Goal: Contribute content: Contribute content

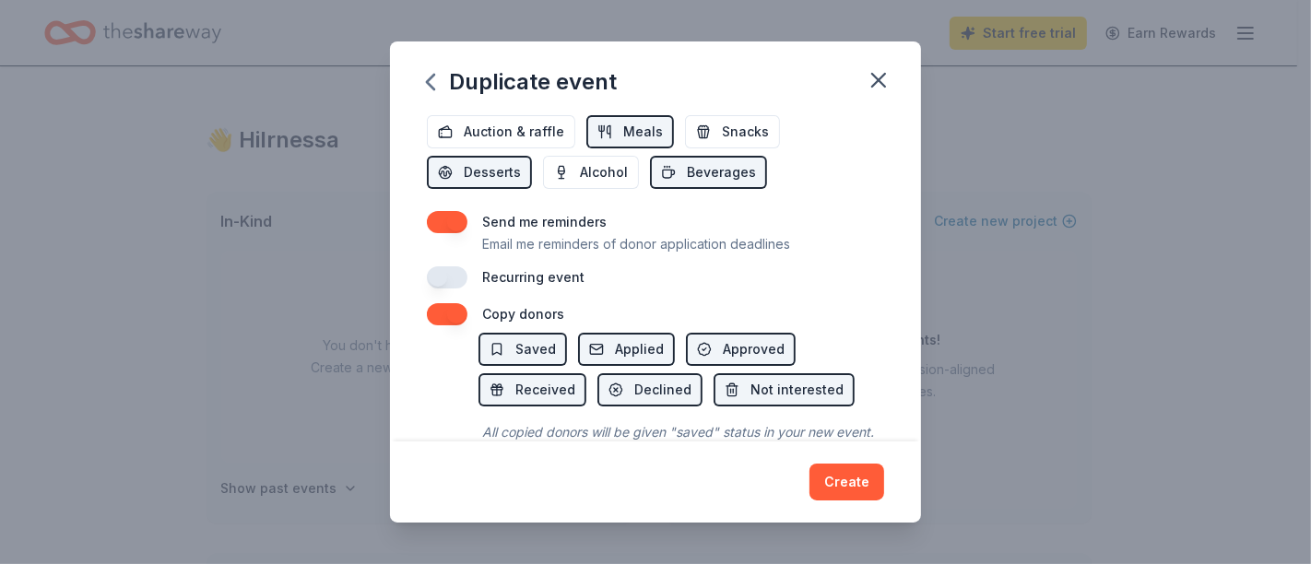
scroll to position [681, 0]
click at [447, 314] on button "button" at bounding box center [447, 316] width 41 height 22
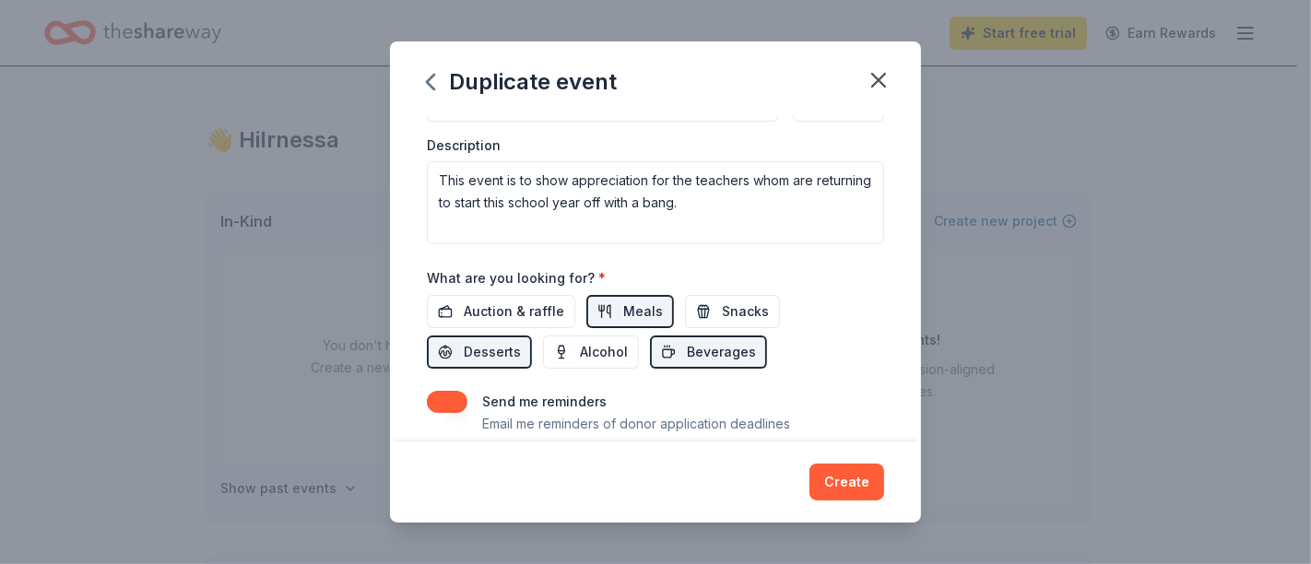
scroll to position [518, 0]
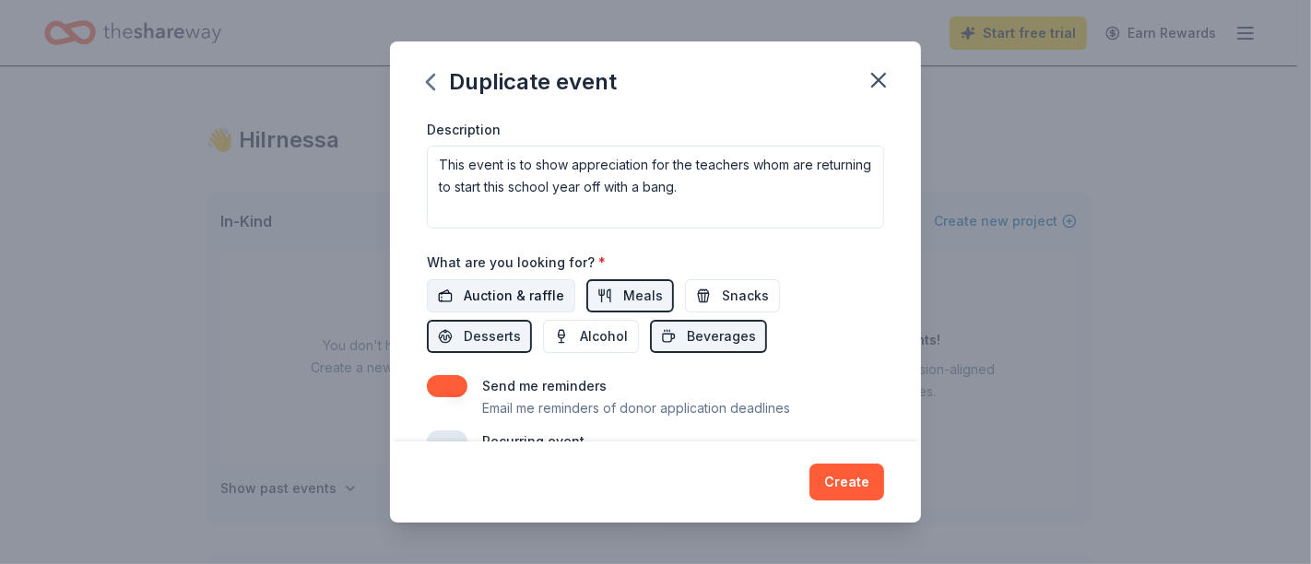
click at [522, 302] on span "Auction & raffle" at bounding box center [514, 296] width 101 height 22
click at [752, 290] on span "Snacks" at bounding box center [745, 296] width 47 height 22
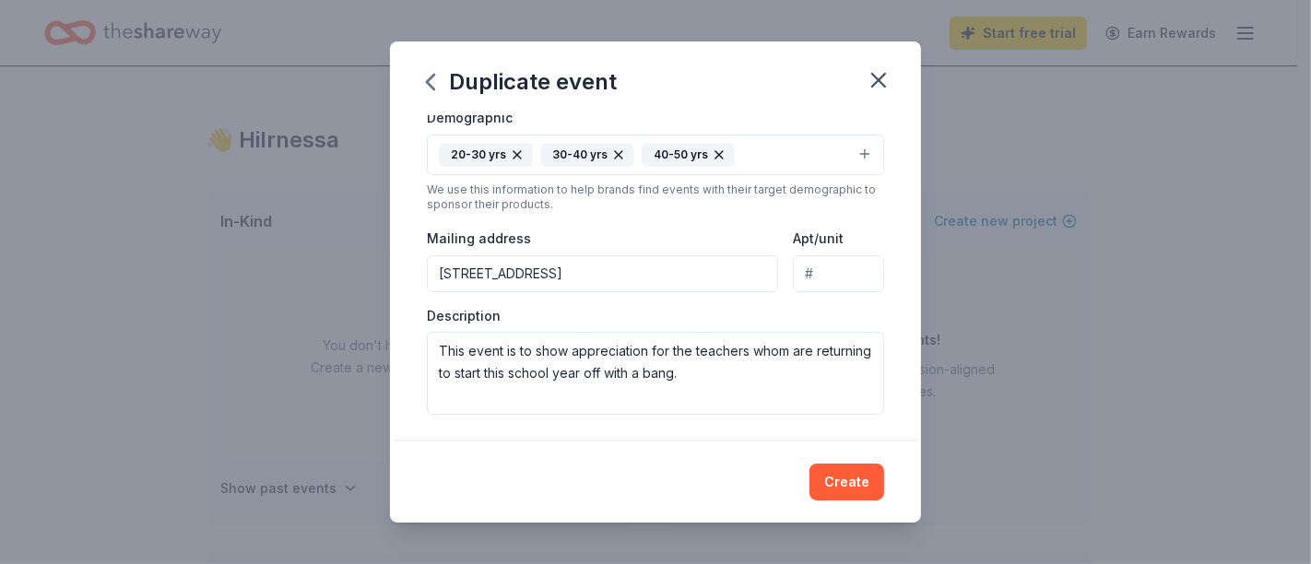
scroll to position [332, 0]
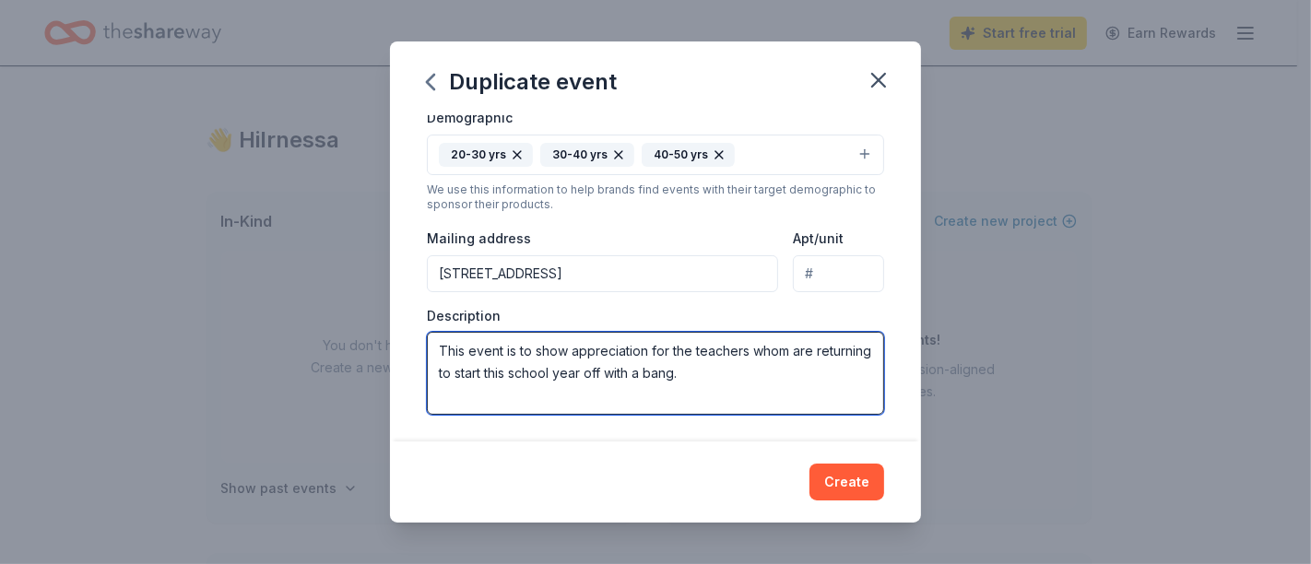
drag, startPoint x: 737, startPoint y: 372, endPoint x: 527, endPoint y: 361, distance: 210.5
click at [527, 361] on textarea "This event is to show appreciation for the teachers whom are returning to start…" at bounding box center [655, 373] width 457 height 83
click at [777, 349] on textarea "This event is to show appreciation for the teachers whom are returning to start…" at bounding box center [655, 373] width 457 height 83
drag, startPoint x: 793, startPoint y: 351, endPoint x: 812, endPoint y: 378, distance: 33.0
click at [812, 378] on textarea "This event is to show appreciation for the teachers whom are returning to start…" at bounding box center [655, 373] width 457 height 83
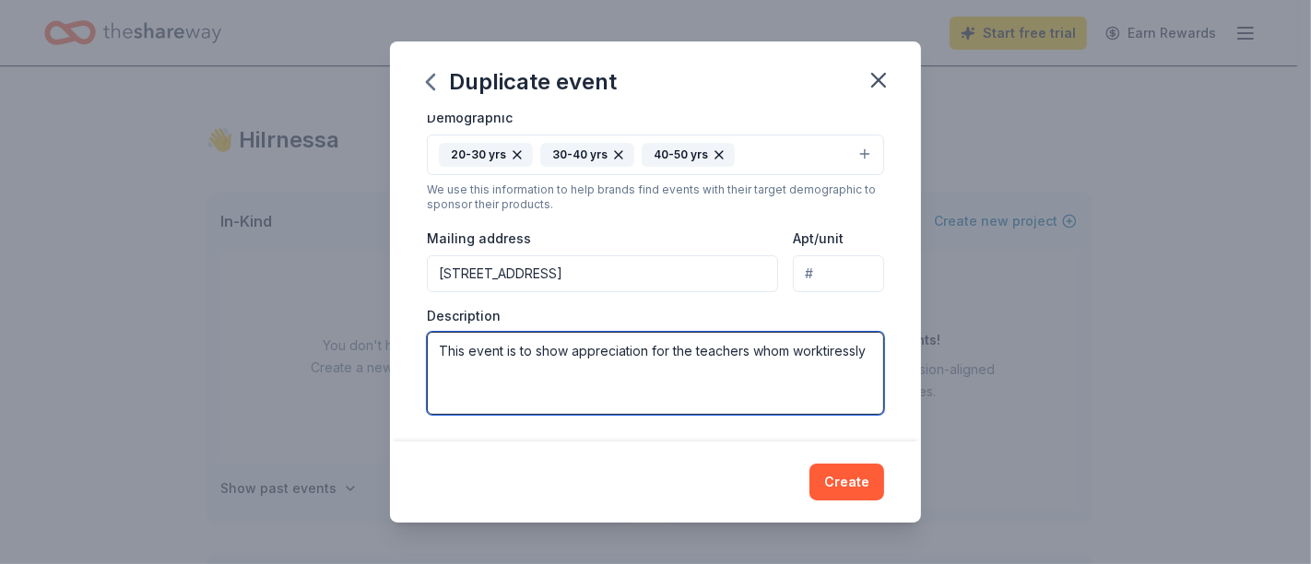
click at [465, 373] on textarea "This event is to show appreciation for the teachers whom worktiressly" at bounding box center [655, 373] width 457 height 83
click at [472, 373] on textarea "This event is to show appreciation for the teachers whom work tiressly" at bounding box center [655, 373] width 457 height 83
click at [456, 376] on textarea "This event is to show appreciation for the teachers whom work tiressly" at bounding box center [655, 373] width 457 height 83
click at [633, 398] on textarea "This event is to show appreciation for the teachers whom work tirelessly" at bounding box center [655, 373] width 457 height 83
click at [532, 391] on textarea "This event is to show appreciation for the teachers whom work tirelessly" at bounding box center [655, 373] width 457 height 83
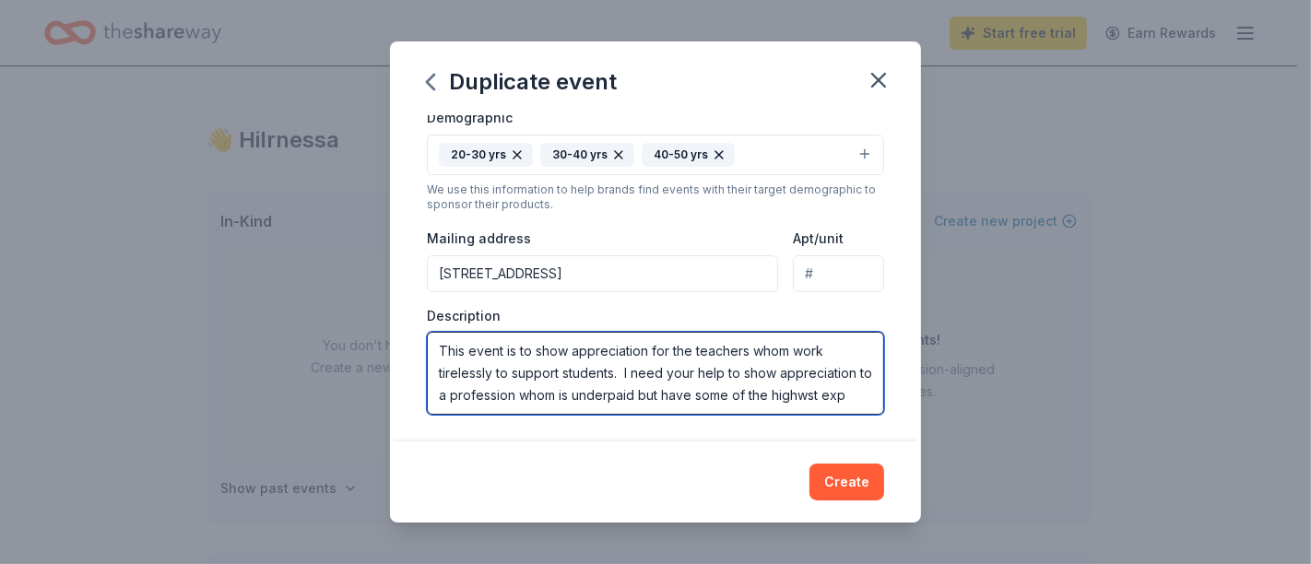
scroll to position [11, 0]
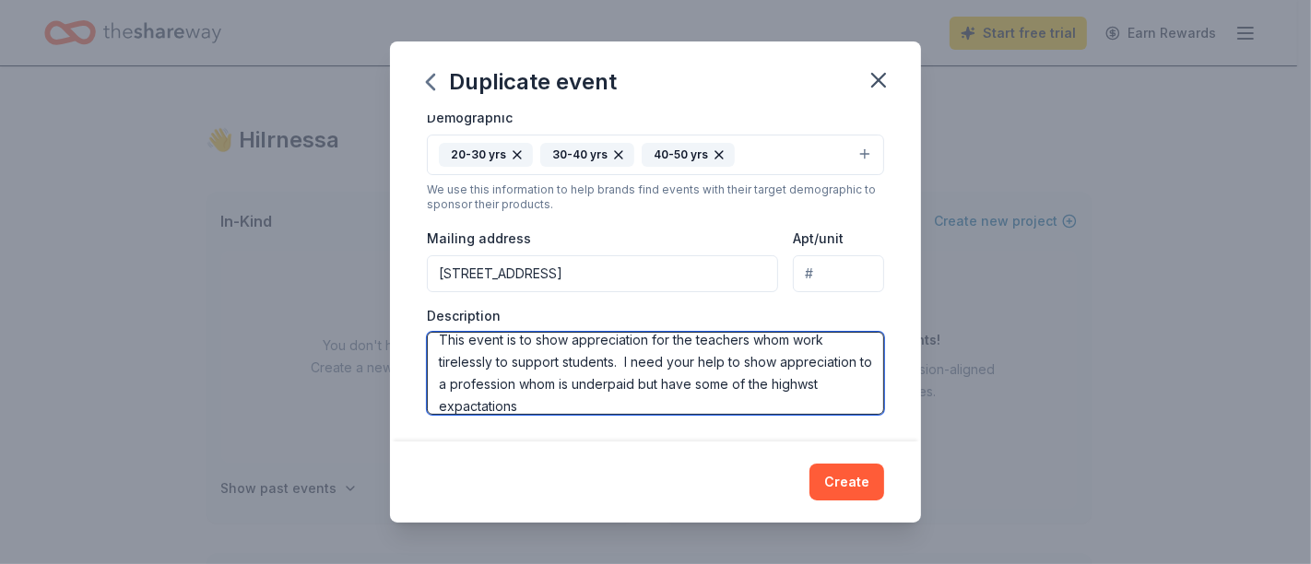
click at [498, 407] on textarea "This event is to show appreciation for the teachers whom work tirelessly to sup…" at bounding box center [655, 373] width 457 height 83
click at [561, 406] on textarea "This event is to show appreciation for the teachers whom work tirelessly to sup…" at bounding box center [655, 373] width 457 height 83
click at [616, 406] on textarea "This event is to show appreciation for the teachers whom work tirelessly to sup…" at bounding box center [655, 373] width 457 height 83
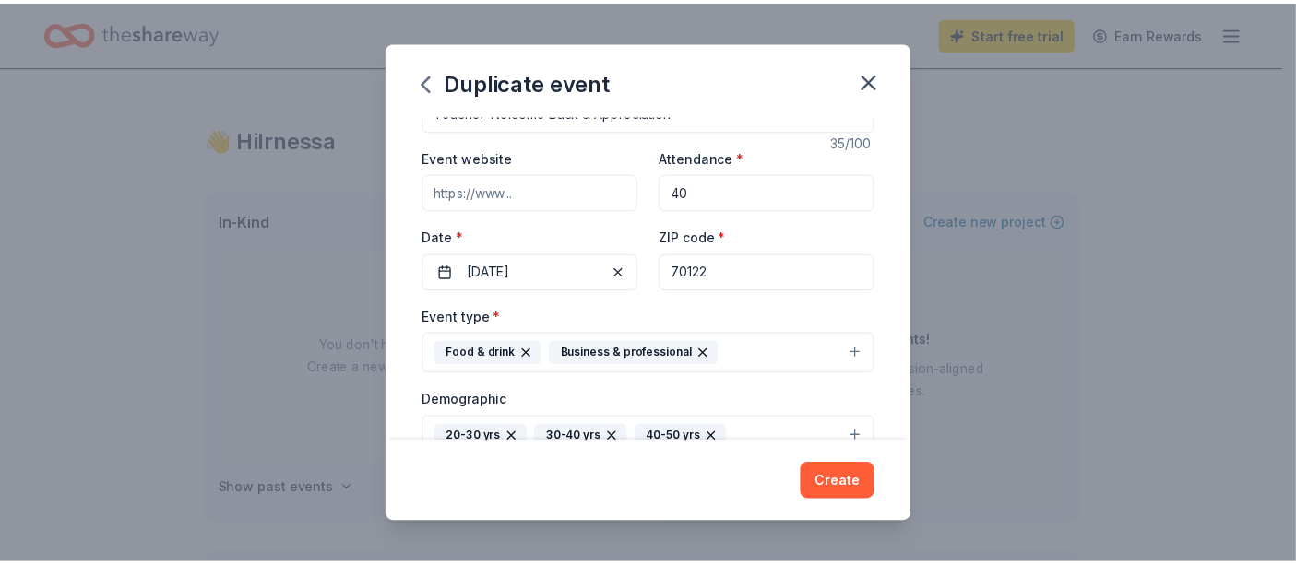
scroll to position [0, 0]
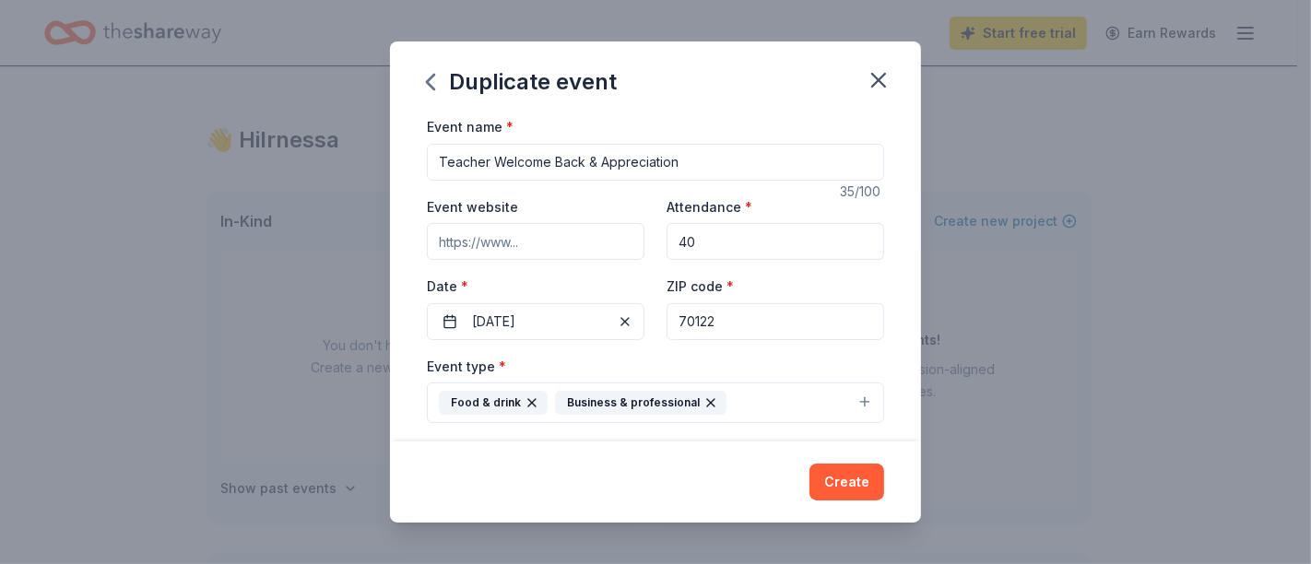
type textarea "This event is to show appreciation for the teachers whom work tirelessly to sup…"
click at [598, 161] on input "Teacher Welcome Back & Appreciation" at bounding box center [655, 162] width 457 height 37
type input "Teacher Appreciation"
click at [855, 482] on button "Create" at bounding box center [847, 482] width 75 height 37
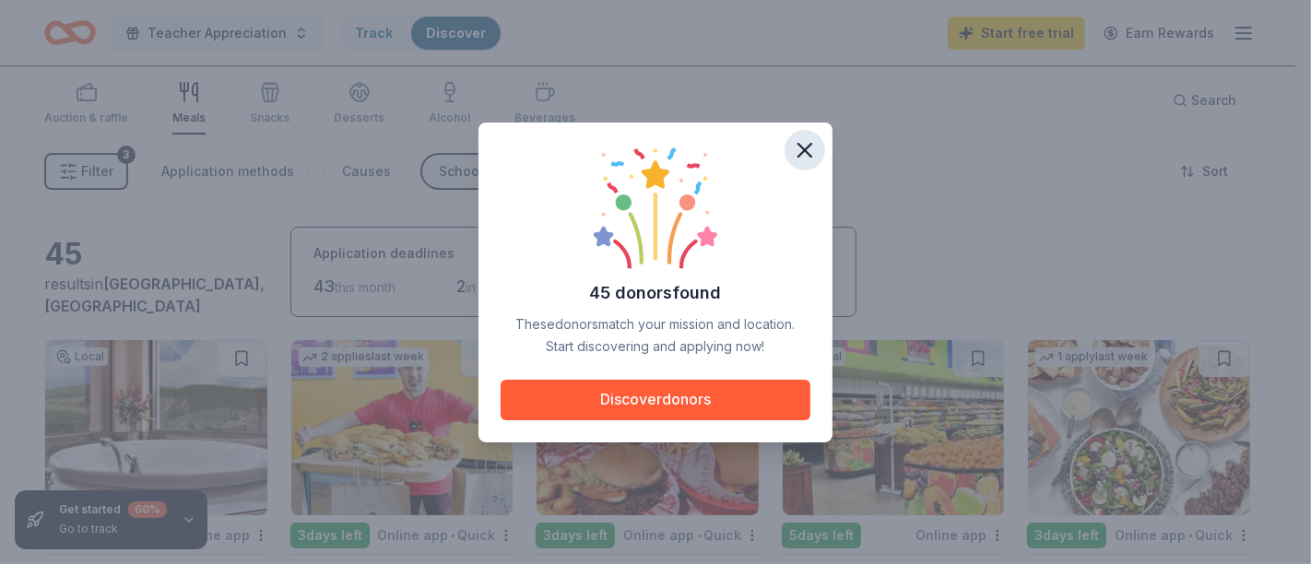
click at [808, 147] on icon "button" at bounding box center [805, 150] width 13 height 13
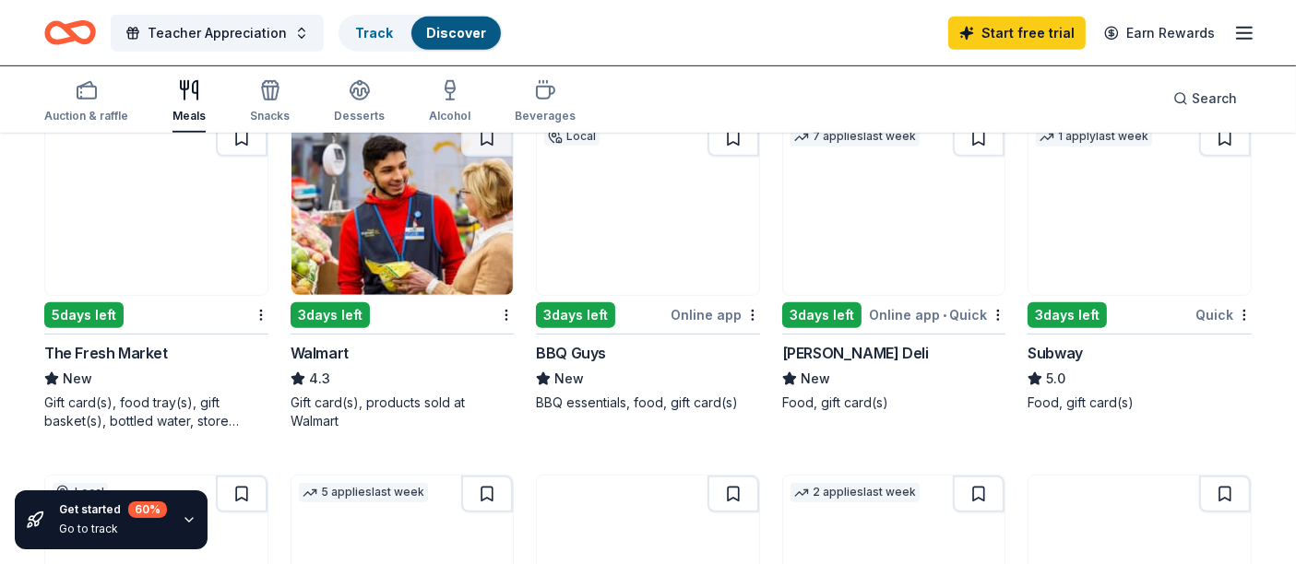
scroll to position [921, 0]
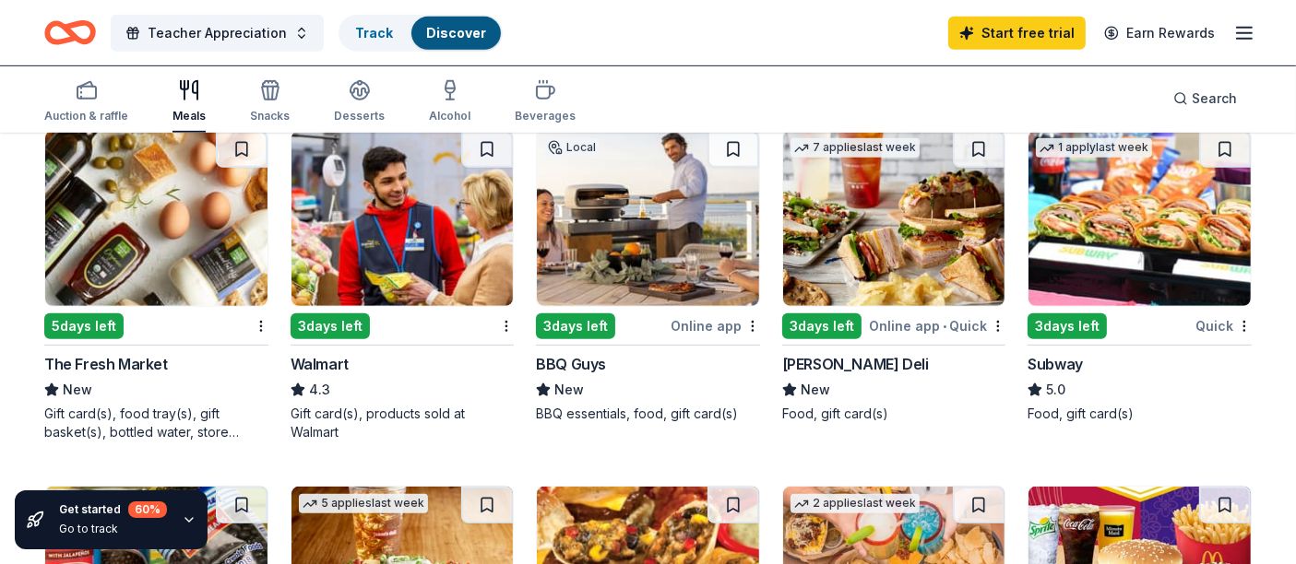
click at [389, 283] on img at bounding box center [402, 218] width 222 height 175
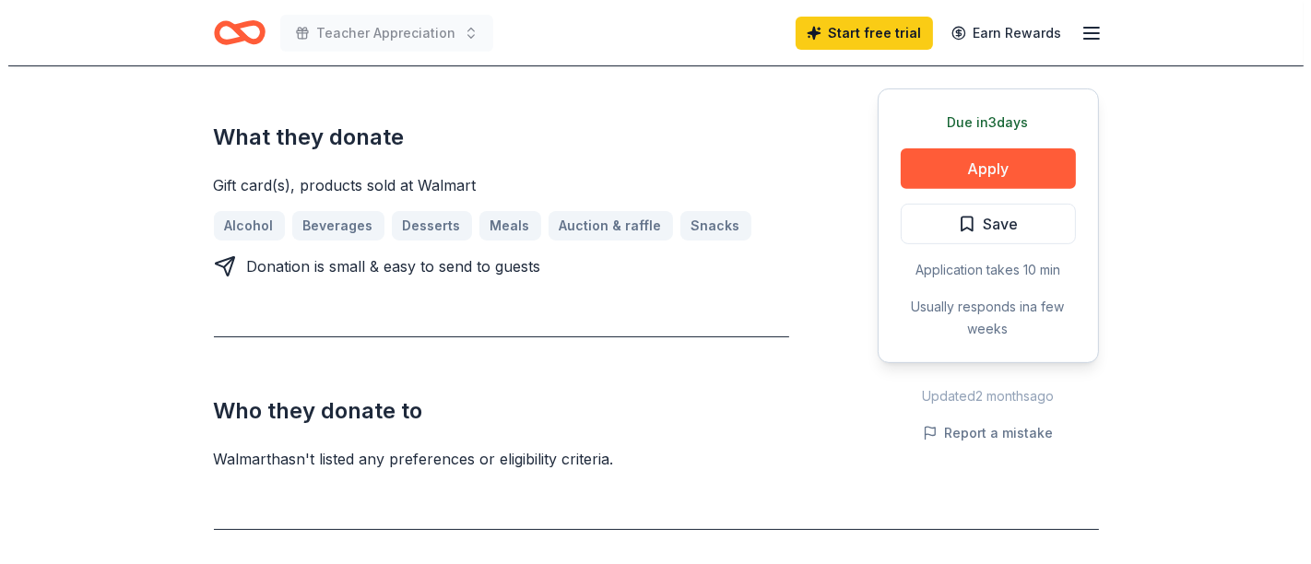
scroll to position [686, 0]
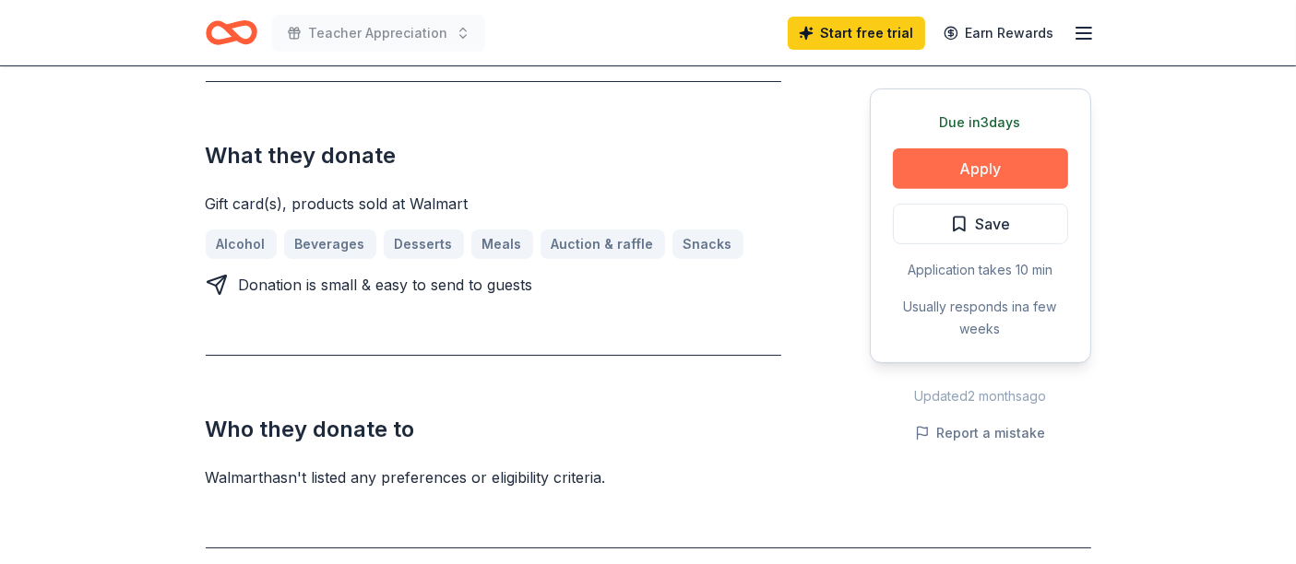
drag, startPoint x: 961, startPoint y: 167, endPoint x: 1027, endPoint y: 167, distance: 66.4
click at [1027, 167] on button "Apply" at bounding box center [980, 168] width 175 height 41
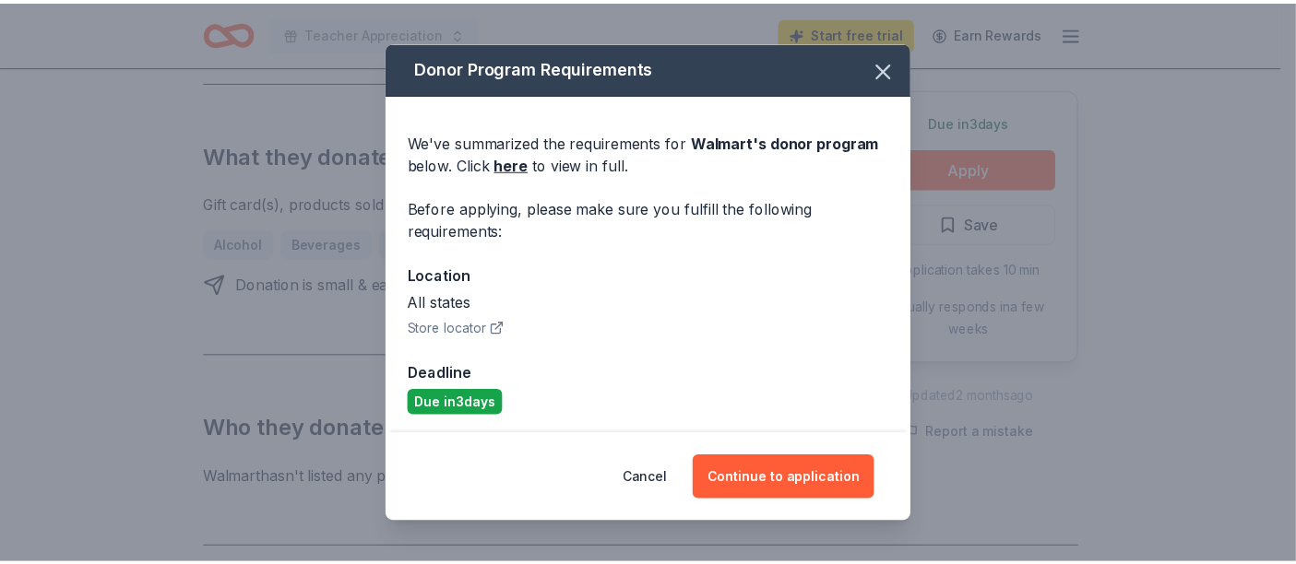
scroll to position [2, 0]
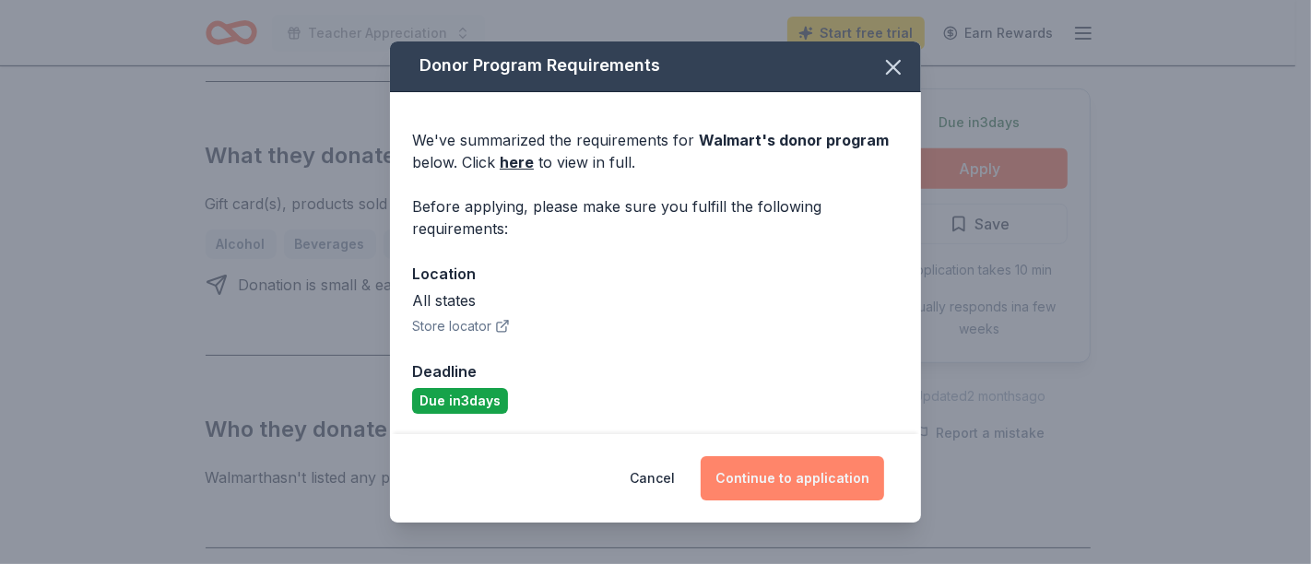
click at [799, 493] on button "Continue to application" at bounding box center [793, 478] width 184 height 44
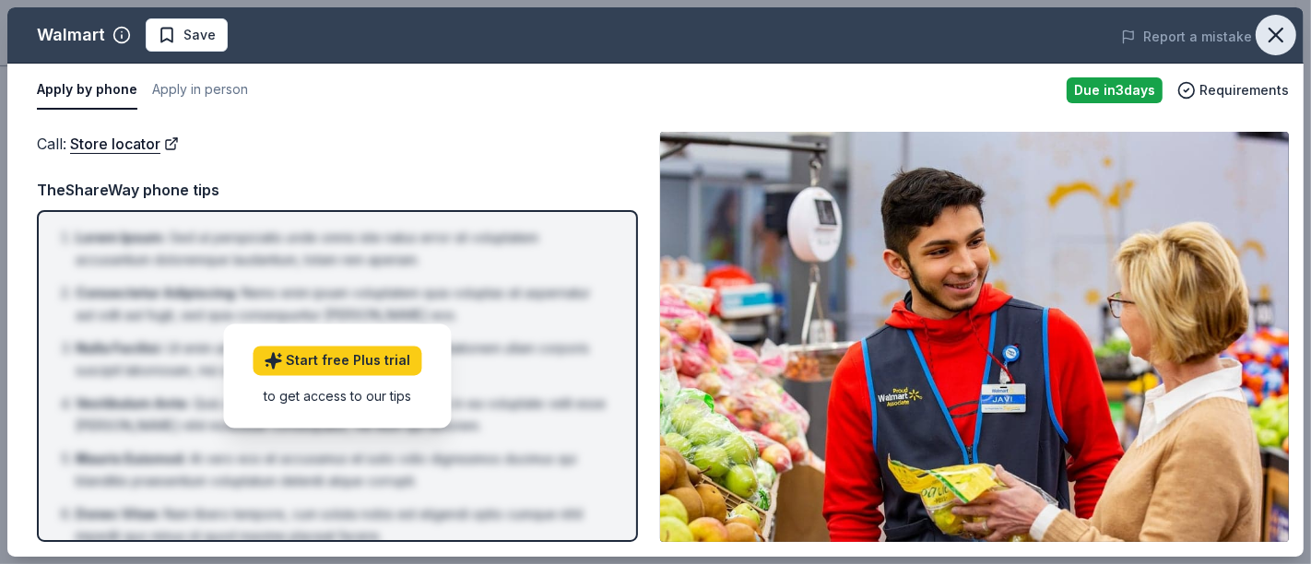
click at [1276, 36] on icon "button" at bounding box center [1276, 35] width 13 height 13
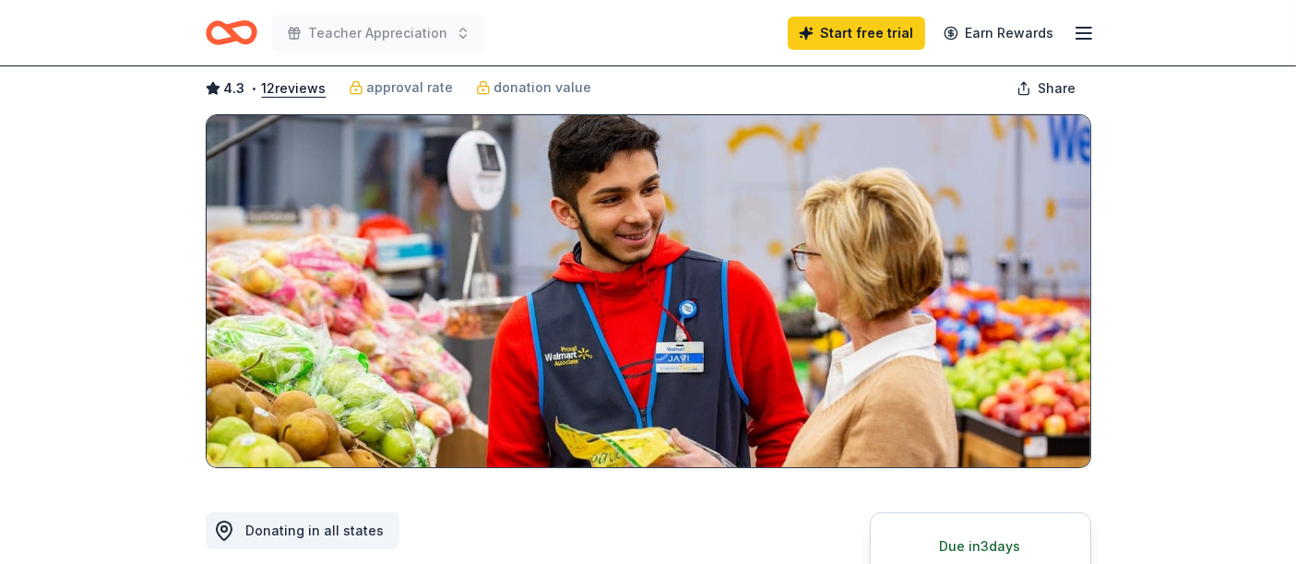
scroll to position [0, 0]
